Goal: Find specific page/section: Find specific page/section

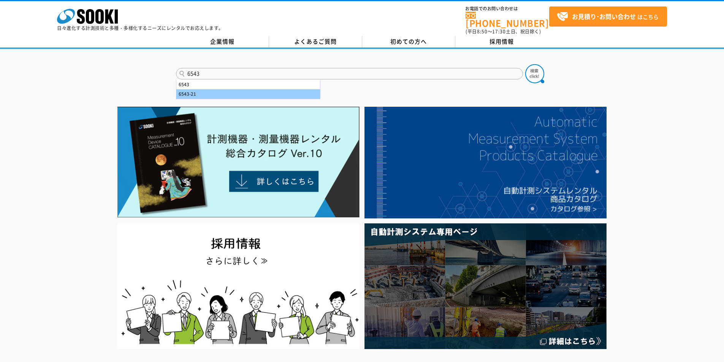
click at [291, 90] on div "6543-21" at bounding box center [248, 94] width 144 height 10
type input "6543-21"
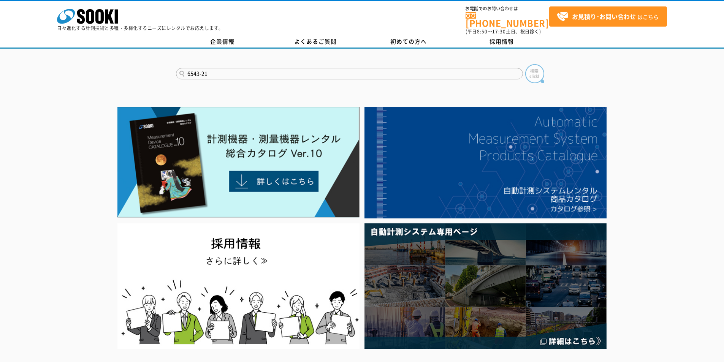
click at [525, 71] on img at bounding box center [534, 73] width 19 height 19
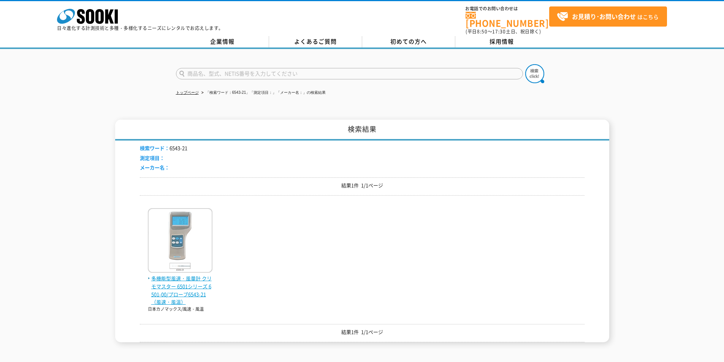
click at [196, 283] on span "多機能型風速・風量計 クリモマスター 6501シリーズ 6501-00/プローブ6543-21（風速・風温）" at bounding box center [180, 291] width 65 height 32
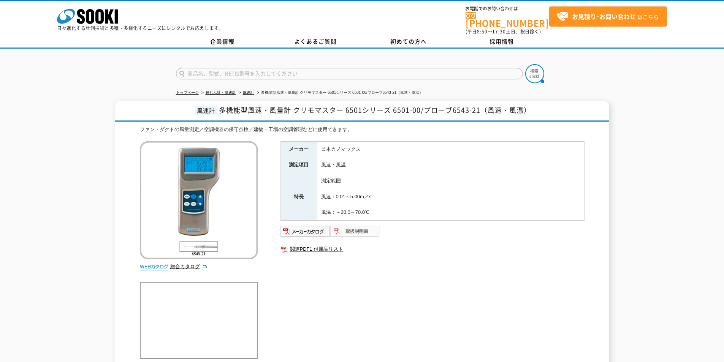
click at [351, 225] on img at bounding box center [355, 231] width 50 height 12
click at [106, 15] on polygon at bounding box center [109, 17] width 9 height 14
